Goal: Information Seeking & Learning: Learn about a topic

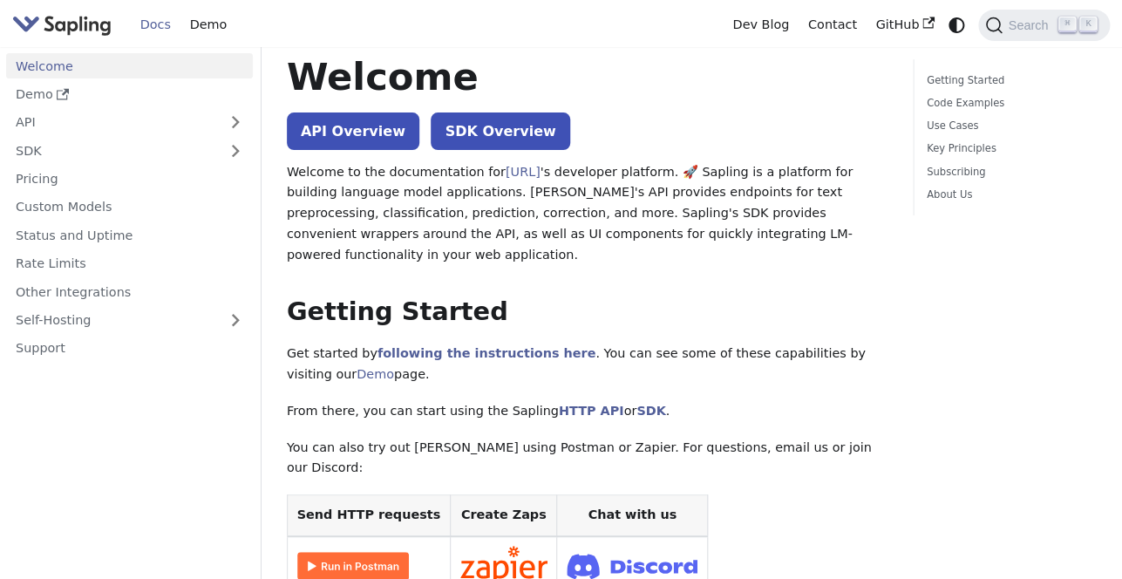
scroll to position [36, 0]
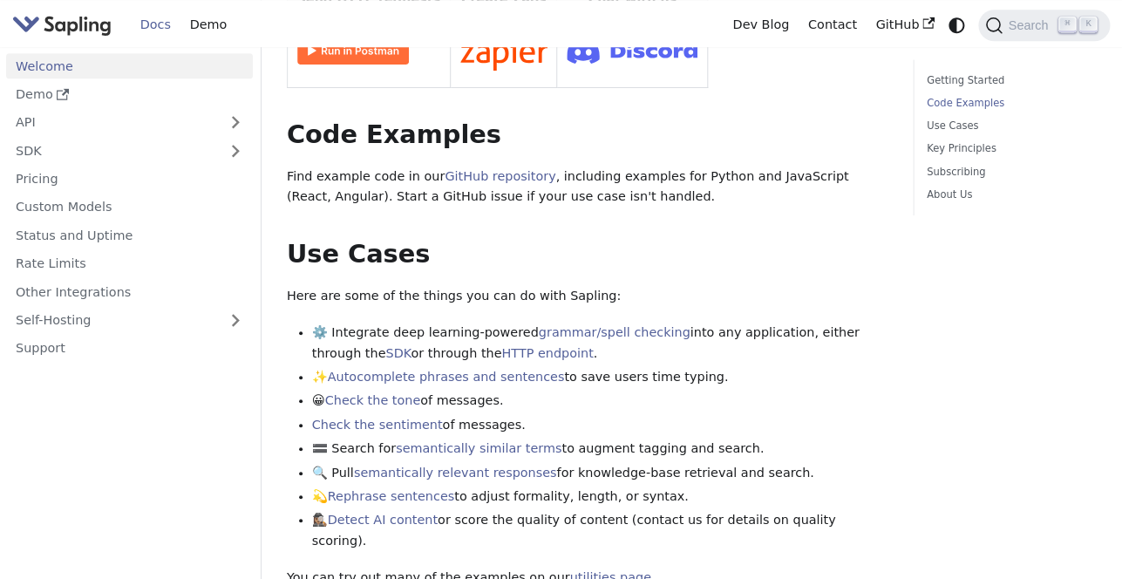
scroll to position [559, 0]
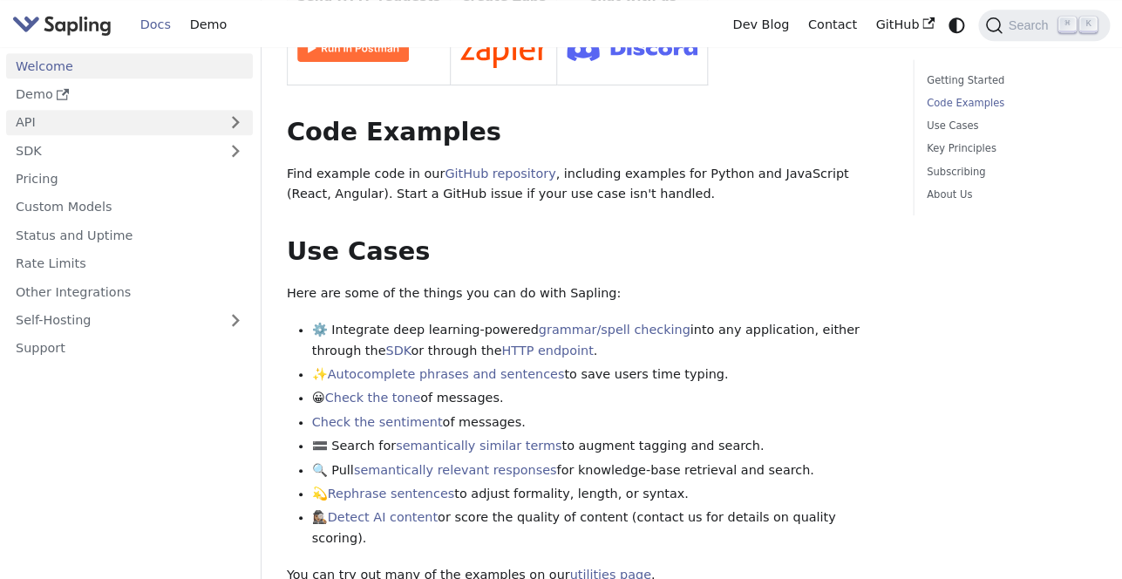
click at [83, 129] on link "API" at bounding box center [112, 122] width 212 height 25
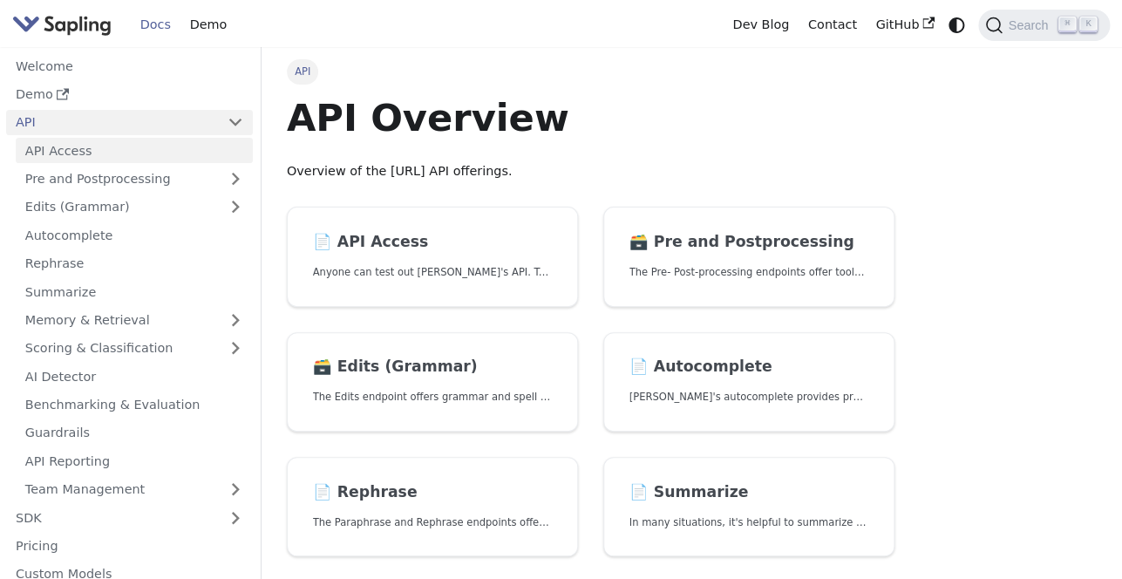
click at [86, 155] on link "API Access" at bounding box center [134, 150] width 237 height 25
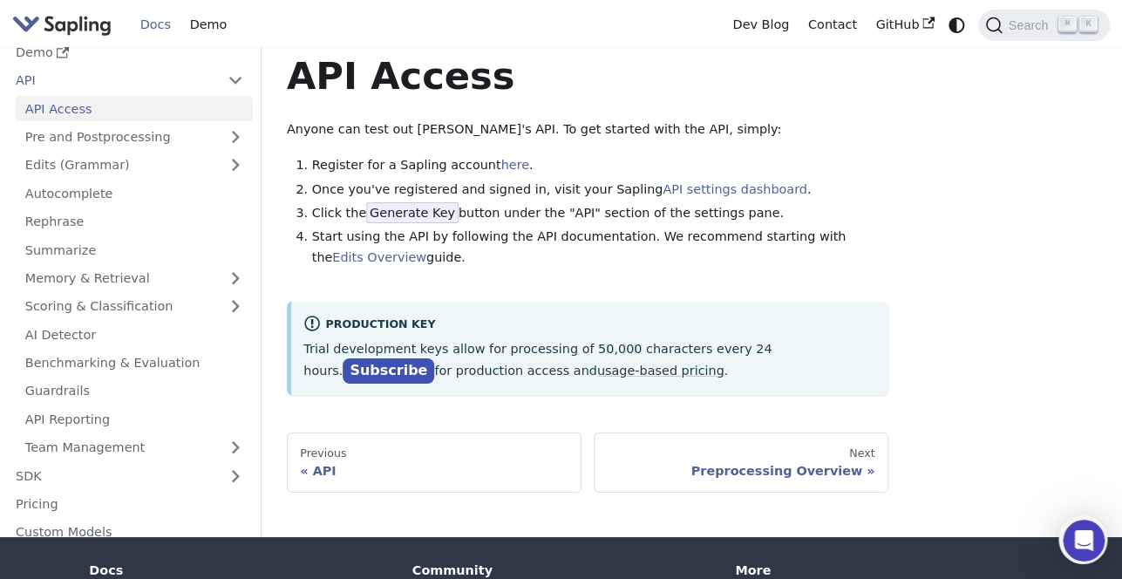
scroll to position [41, 0]
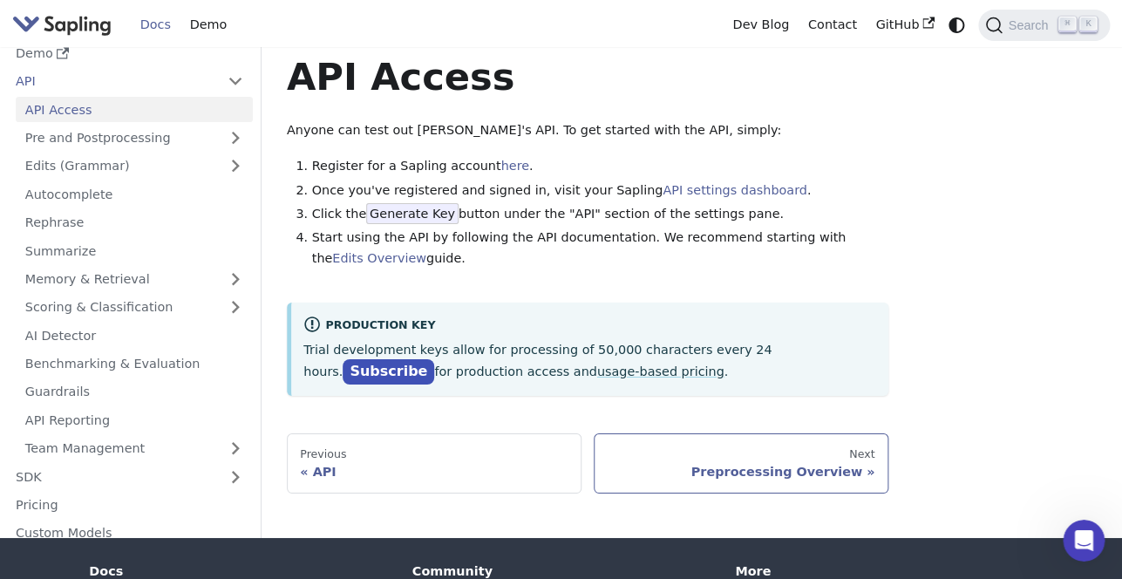
click at [629, 466] on div "Preprocessing Overview" at bounding box center [741, 472] width 268 height 16
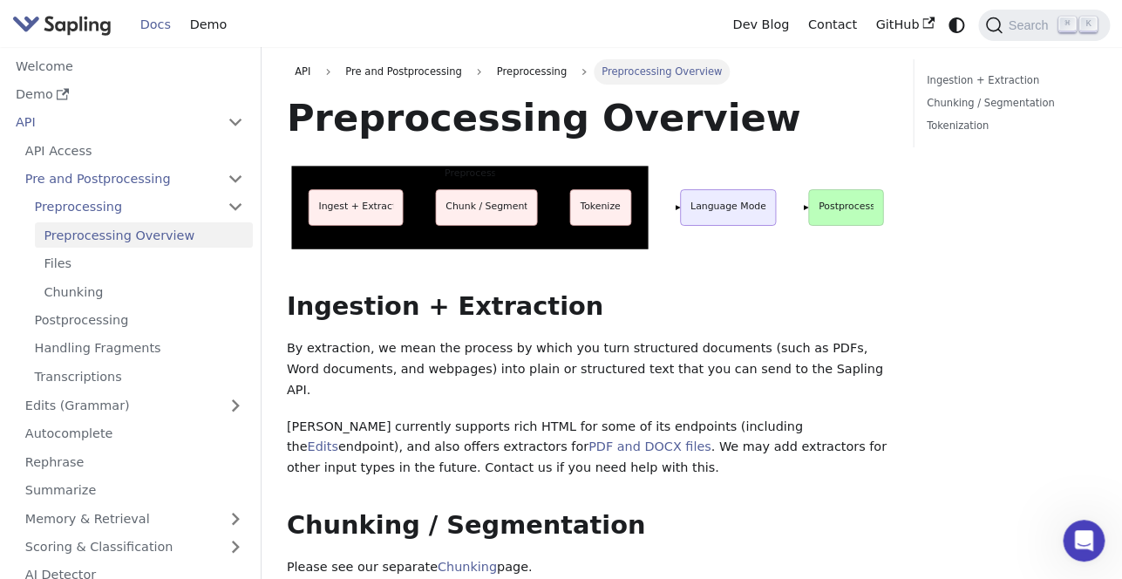
scroll to position [1, 0]
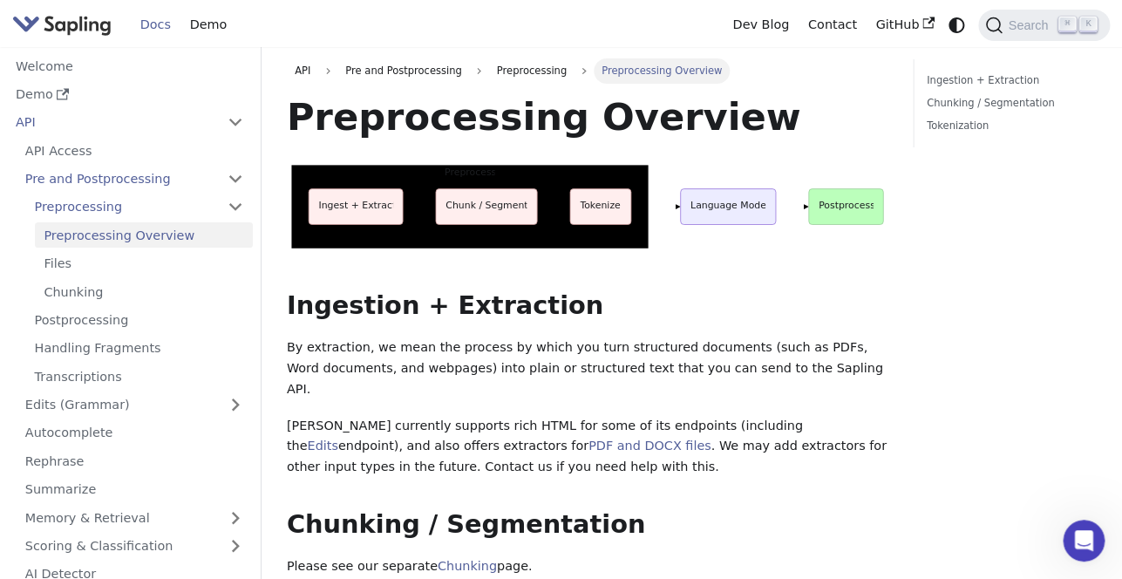
scroll to position [41, 0]
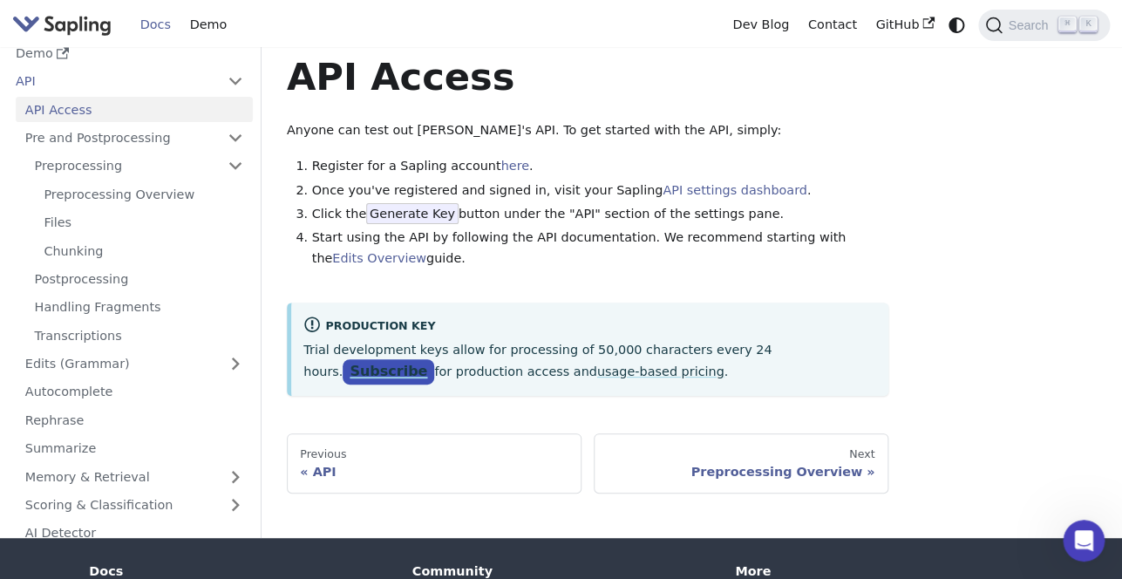
click at [434, 359] on link "Subscribe" at bounding box center [389, 371] width 92 height 25
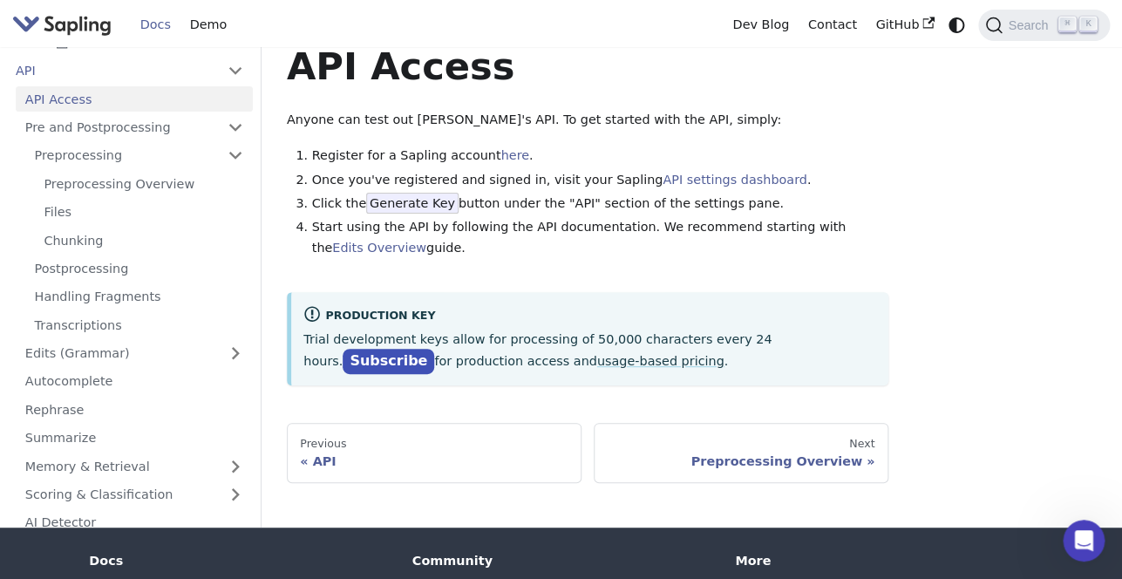
scroll to position [57, 0]
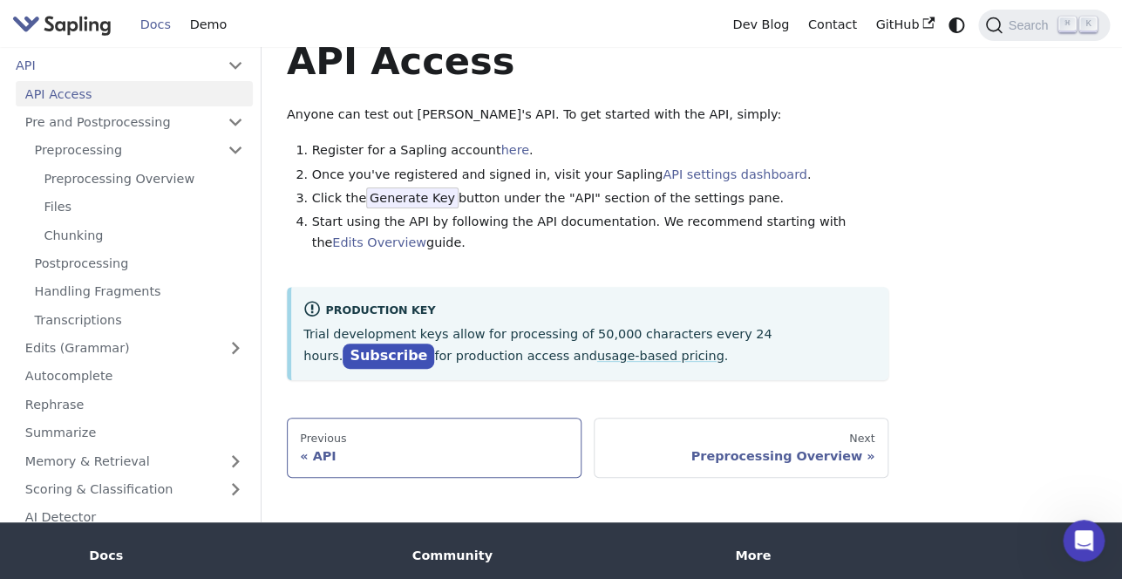
click at [384, 426] on link "Previous API" at bounding box center [434, 447] width 295 height 59
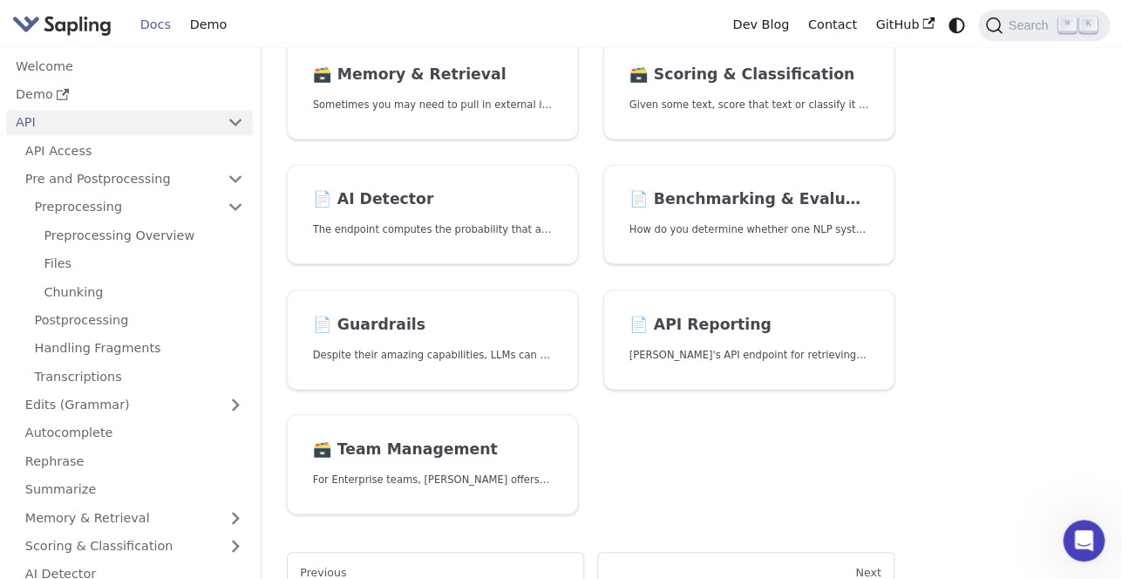
scroll to position [548, 0]
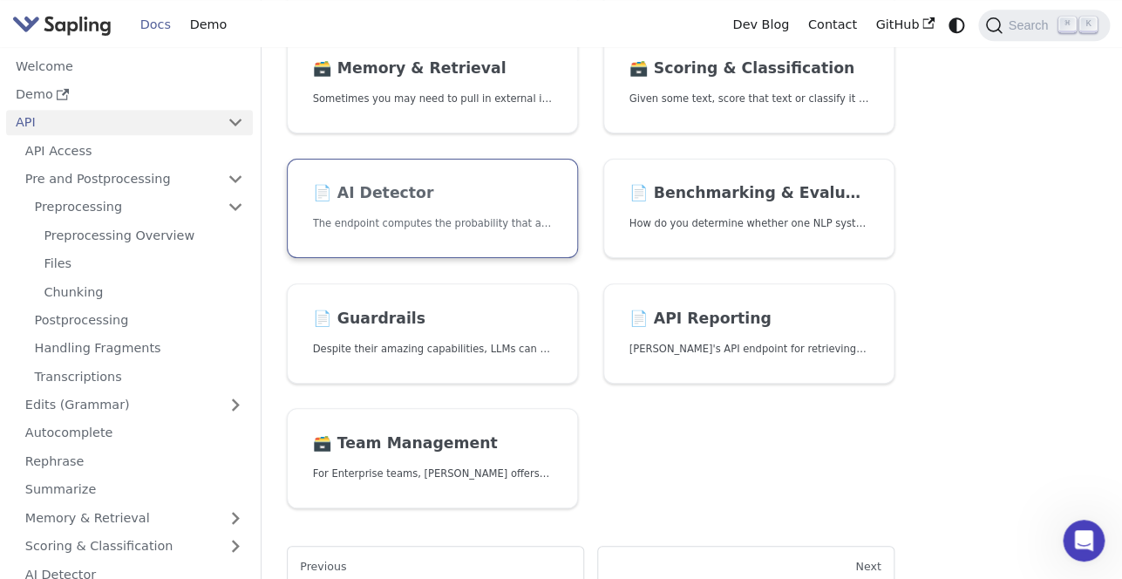
click at [489, 237] on link "📄️ AI Detector The endpoint computes the probability that a piece of text is AI…" at bounding box center [432, 209] width 291 height 100
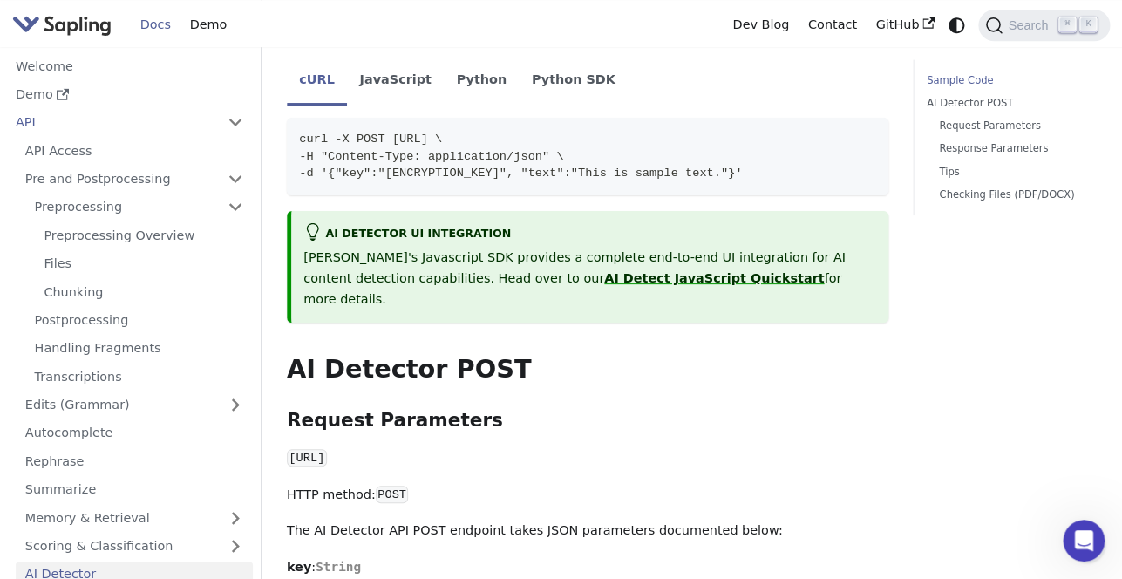
scroll to position [537, 0]
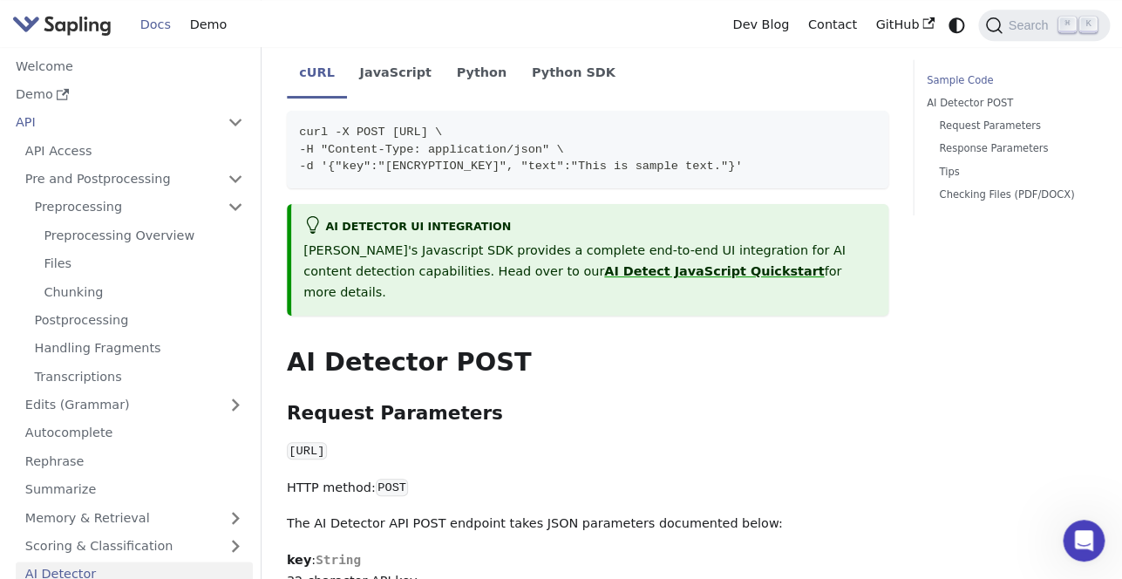
click at [85, 155] on link "API Access" at bounding box center [134, 150] width 237 height 25
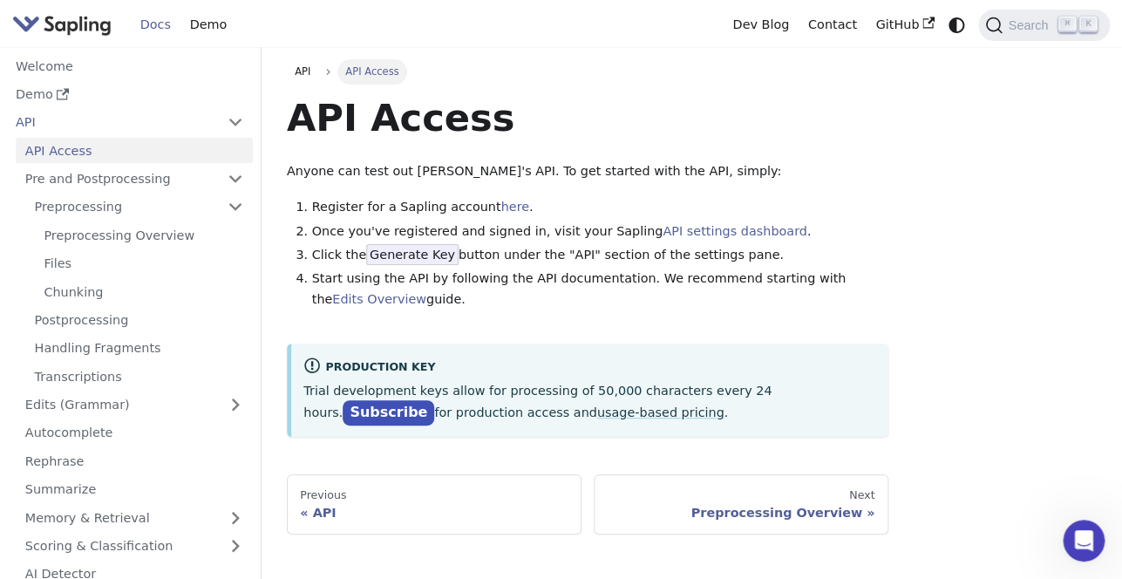
click at [394, 258] on span "Generate Key" at bounding box center [412, 254] width 92 height 21
click at [434, 400] on link "Subscribe" at bounding box center [389, 412] width 92 height 25
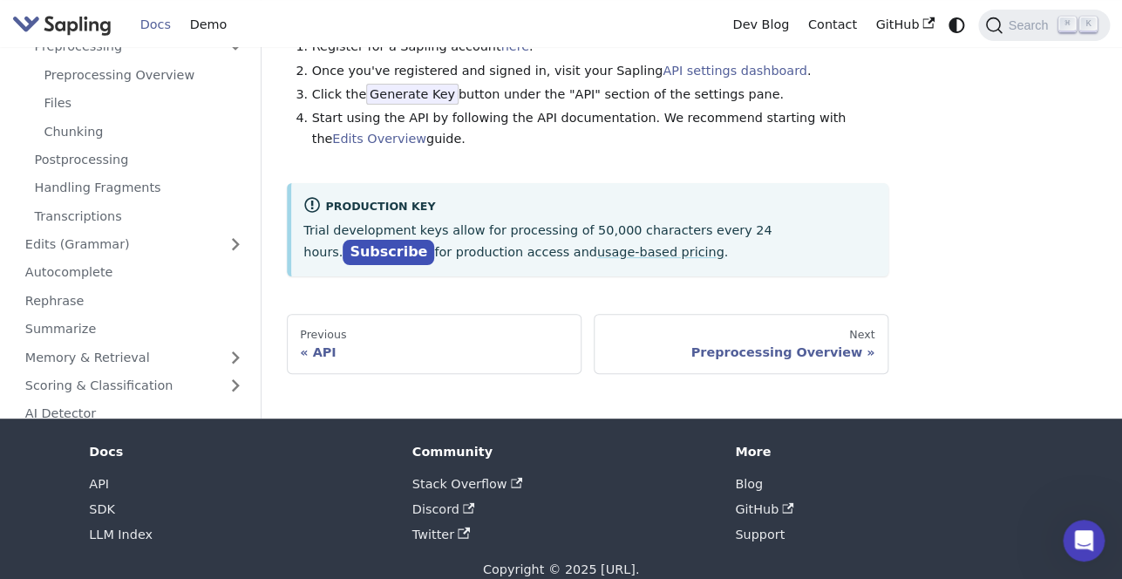
scroll to position [156, 0]
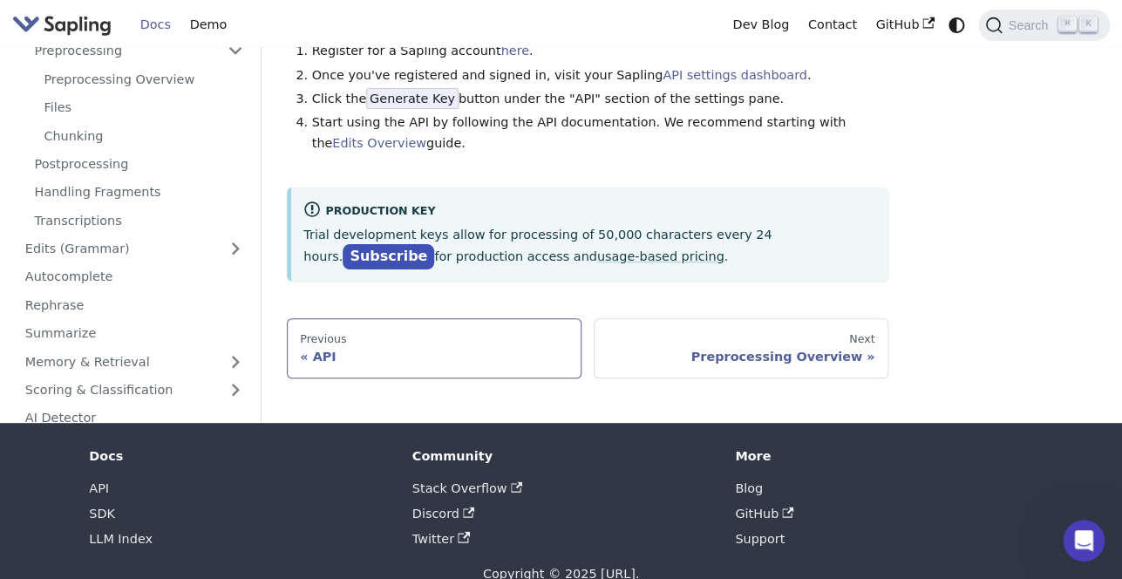
click at [498, 345] on div "Previous" at bounding box center [434, 339] width 268 height 14
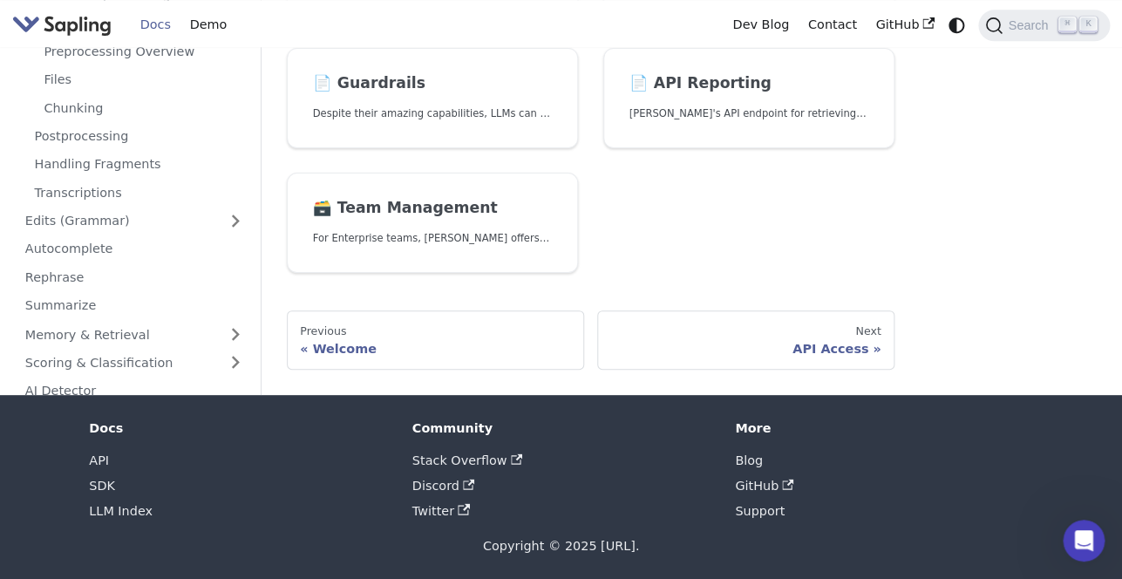
scroll to position [787, 0]
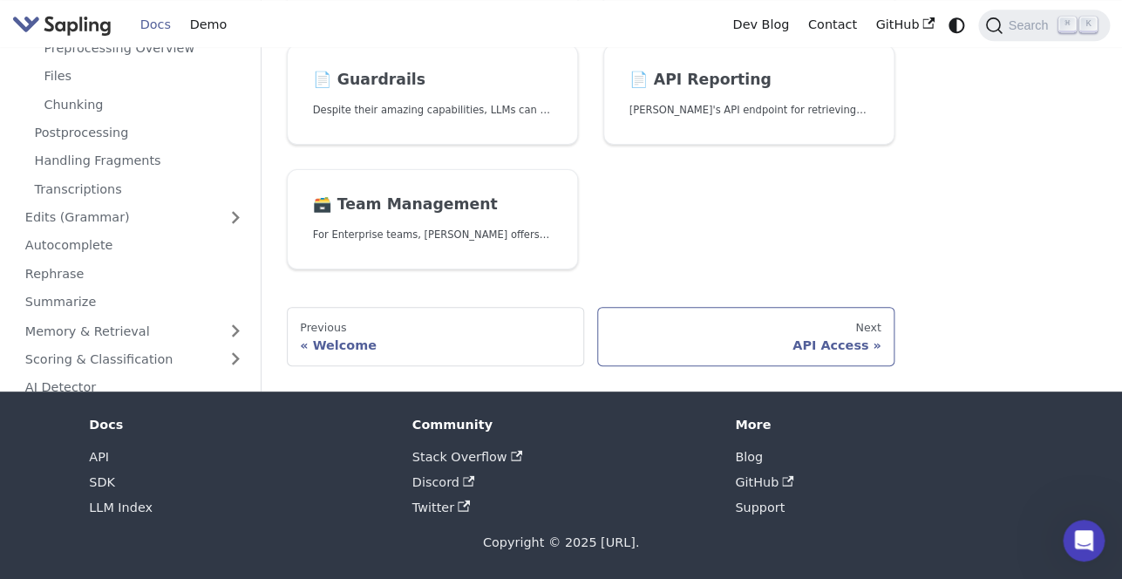
click at [875, 342] on div "API Access" at bounding box center [745, 345] width 271 height 16
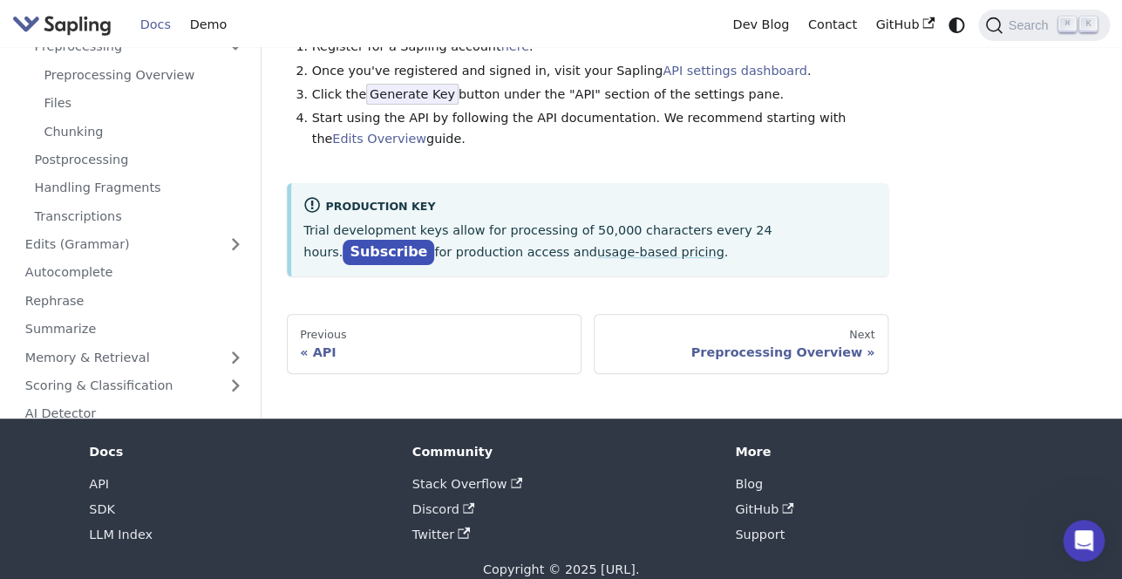
scroll to position [187, 0]
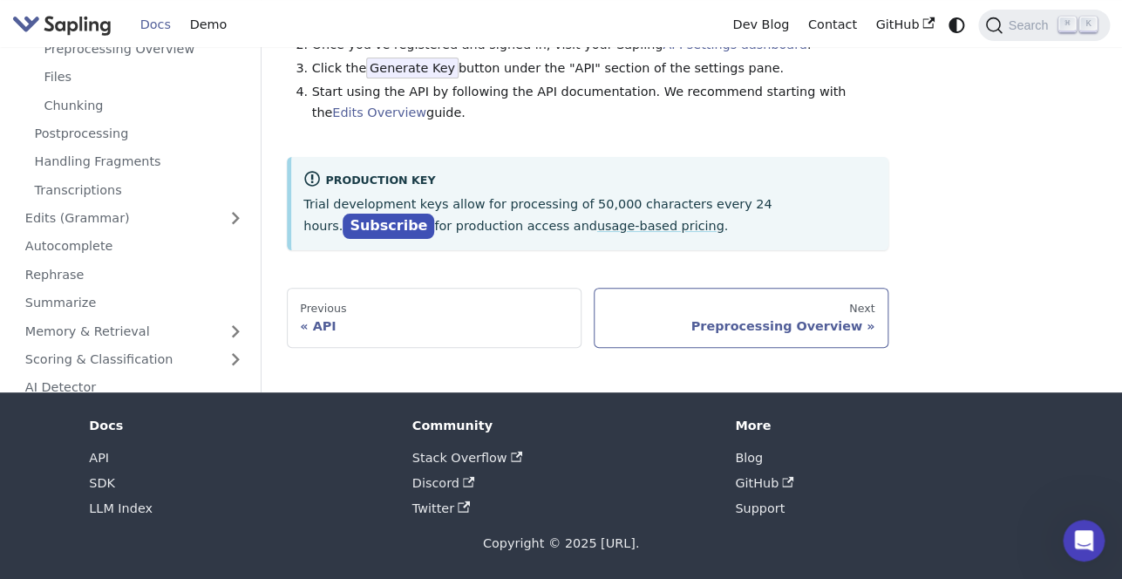
click at [868, 327] on div "Preprocessing Overview" at bounding box center [741, 326] width 268 height 16
